Goal: Task Accomplishment & Management: Manage account settings

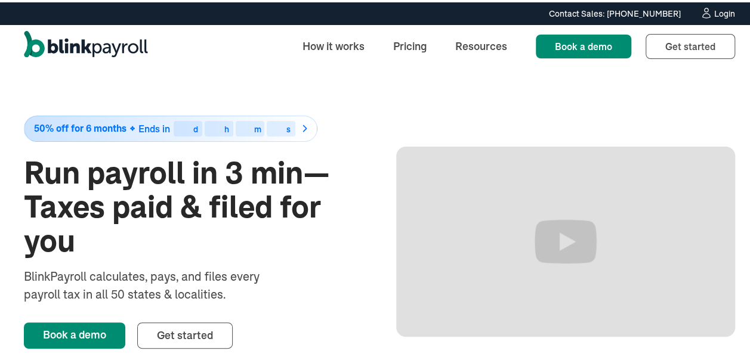
click at [714, 11] on div "Login" at bounding box center [724, 11] width 21 height 8
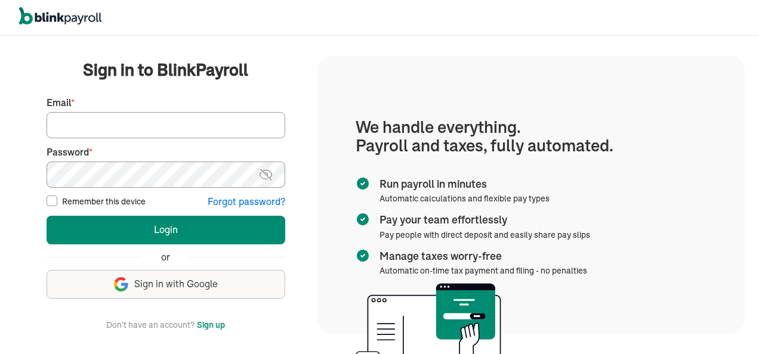
click at [71, 124] on input "Email *" at bounding box center [166, 125] width 239 height 26
click at [47, 216] on button "Login" at bounding box center [166, 230] width 239 height 29
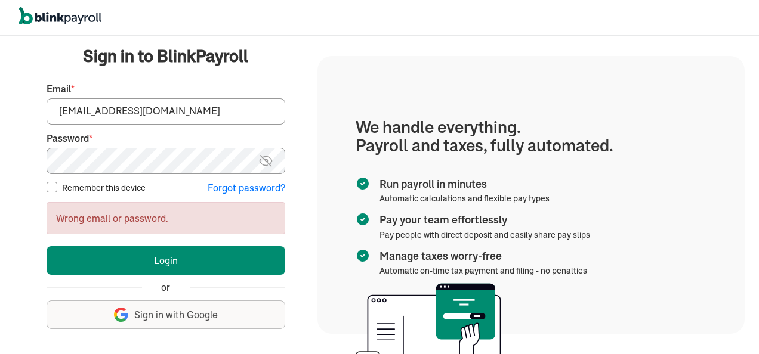
click at [203, 119] on input "jeanromano777@gmail.com" at bounding box center [166, 111] width 239 height 26
type input "j"
type input "jeanromano777@gmail.com"
click at [47, 246] on button "Login" at bounding box center [166, 260] width 239 height 29
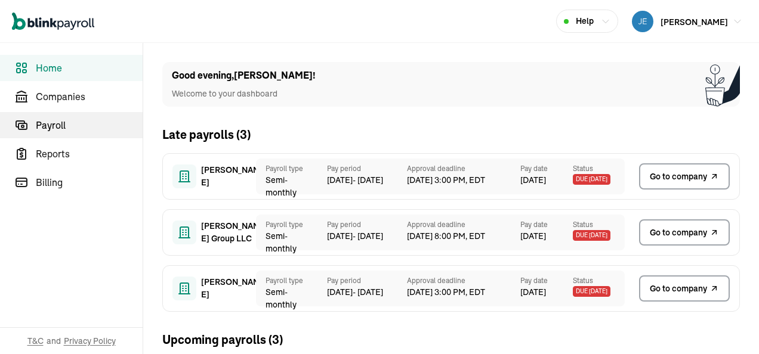
click at [62, 126] on span "Payroll" at bounding box center [89, 125] width 107 height 14
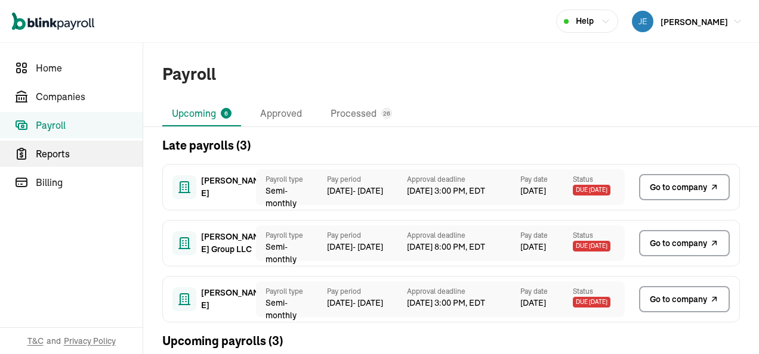
click at [69, 152] on span "Reports" at bounding box center [89, 154] width 107 height 14
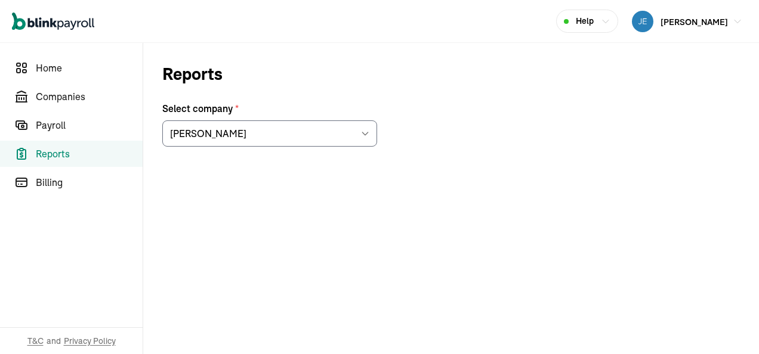
click at [365, 131] on icon at bounding box center [365, 134] width 10 height 10
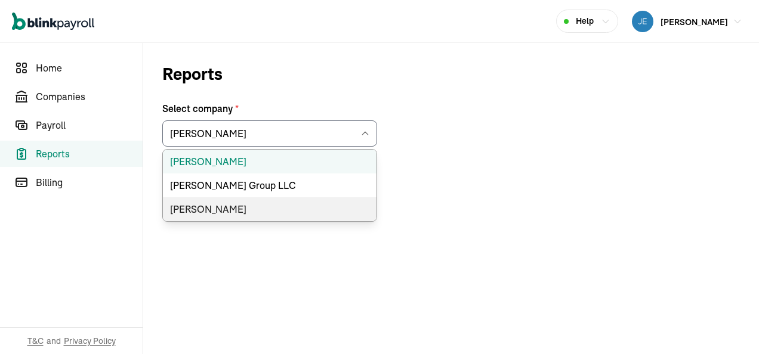
click at [234, 211] on li "[PERSON_NAME]" at bounding box center [270, 210] width 214 height 24
type input "[PERSON_NAME]"
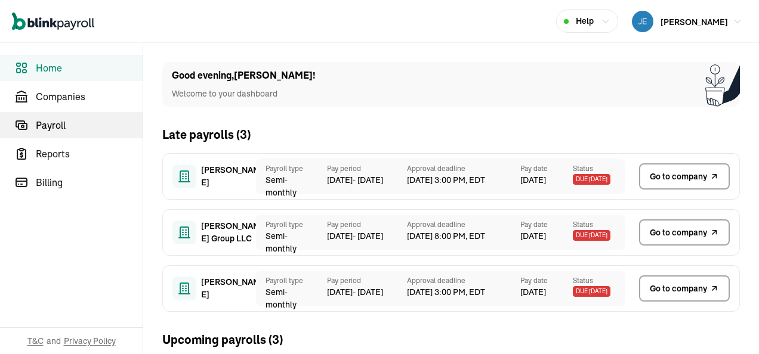
click at [62, 126] on span "Payroll" at bounding box center [89, 125] width 107 height 14
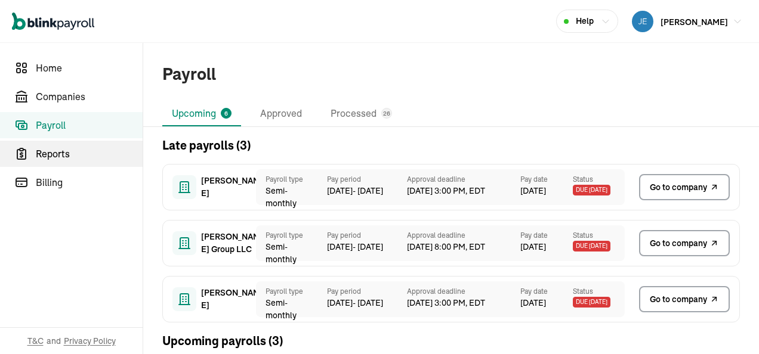
click at [69, 152] on span "Reports" at bounding box center [89, 154] width 107 height 14
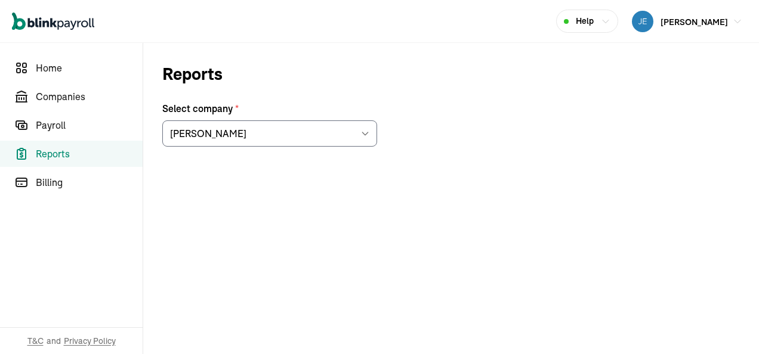
click at [365, 131] on icon at bounding box center [365, 134] width 10 height 10
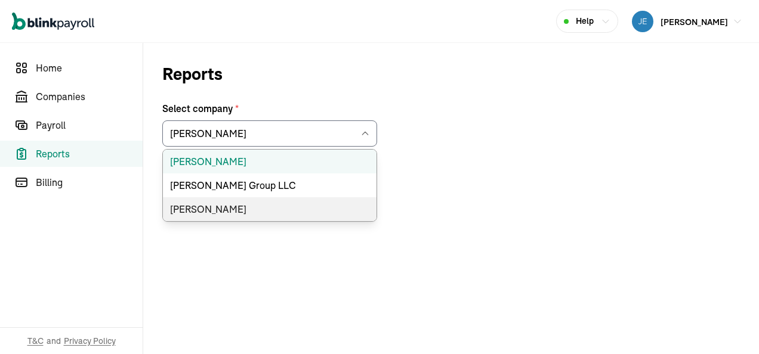
click at [234, 211] on li "[PERSON_NAME]" at bounding box center [270, 210] width 214 height 24
type input "[PERSON_NAME]"
